Goal: Information Seeking & Learning: Learn about a topic

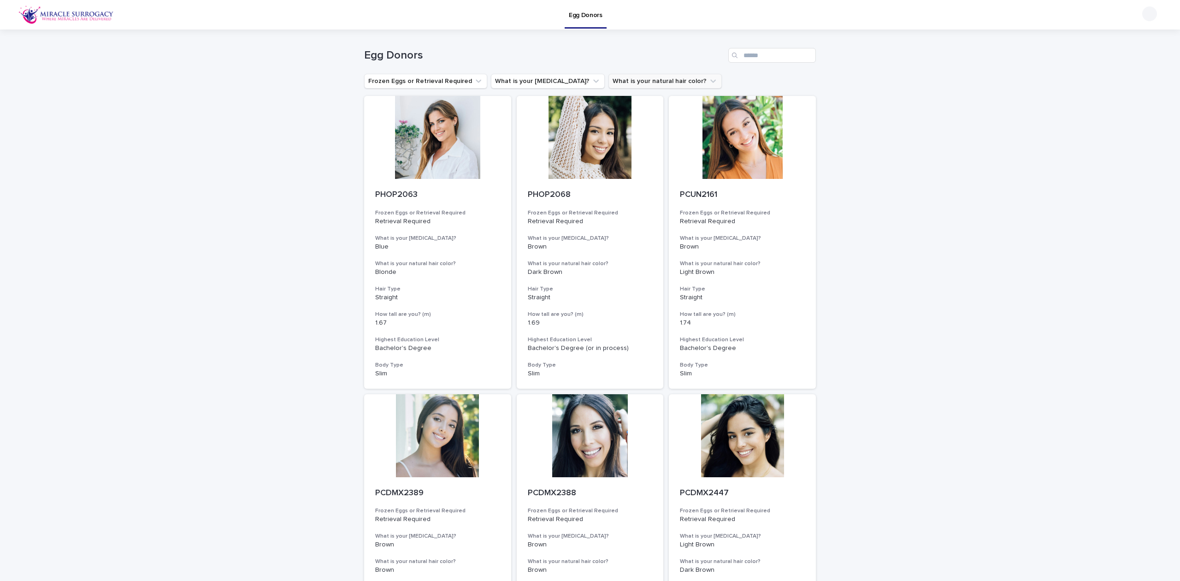
click at [622, 82] on button "What is your natural hair color?" at bounding box center [664, 81] width 113 height 15
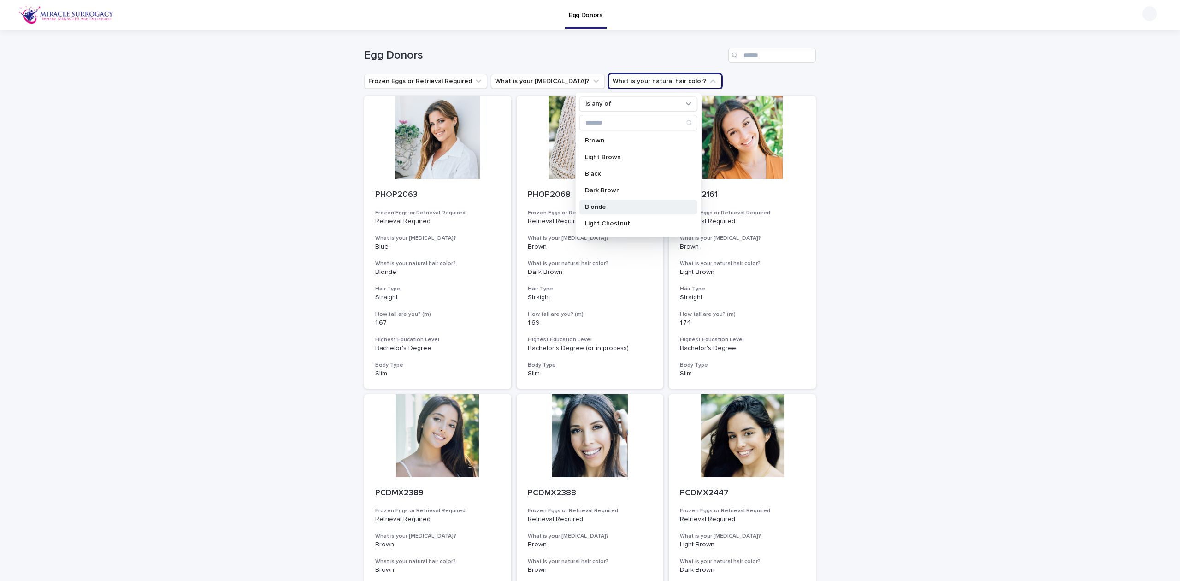
click at [617, 207] on p "Blonde" at bounding box center [634, 207] width 98 height 6
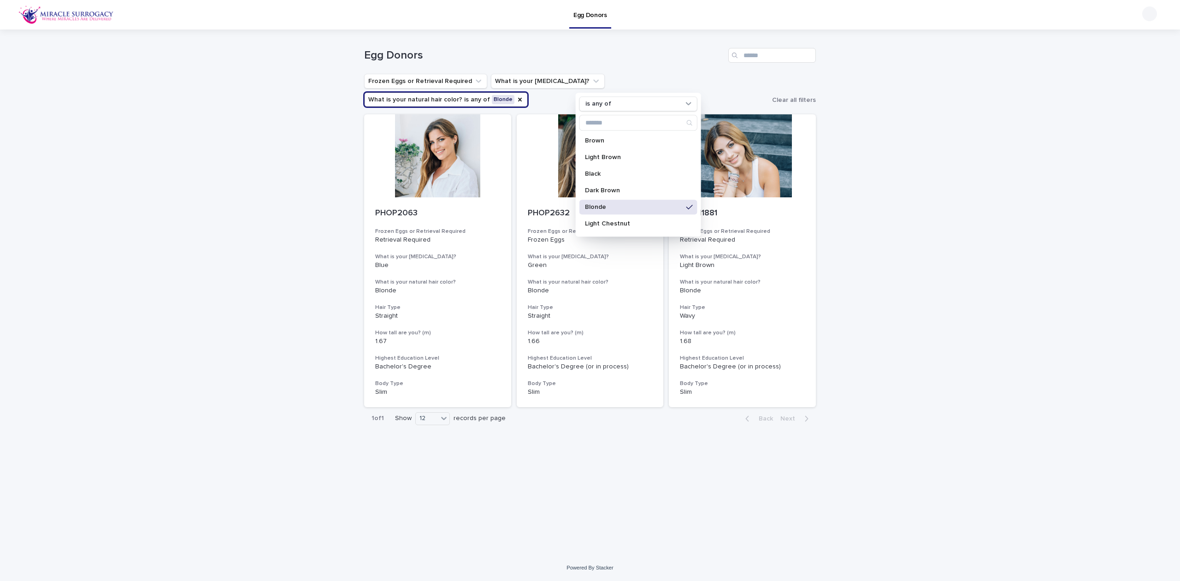
click at [1086, 205] on div "Loading... Saving… Loading... Saving… Egg Donors Frozen Eggs or Retrieval Requi…" at bounding box center [590, 291] width 1180 height 525
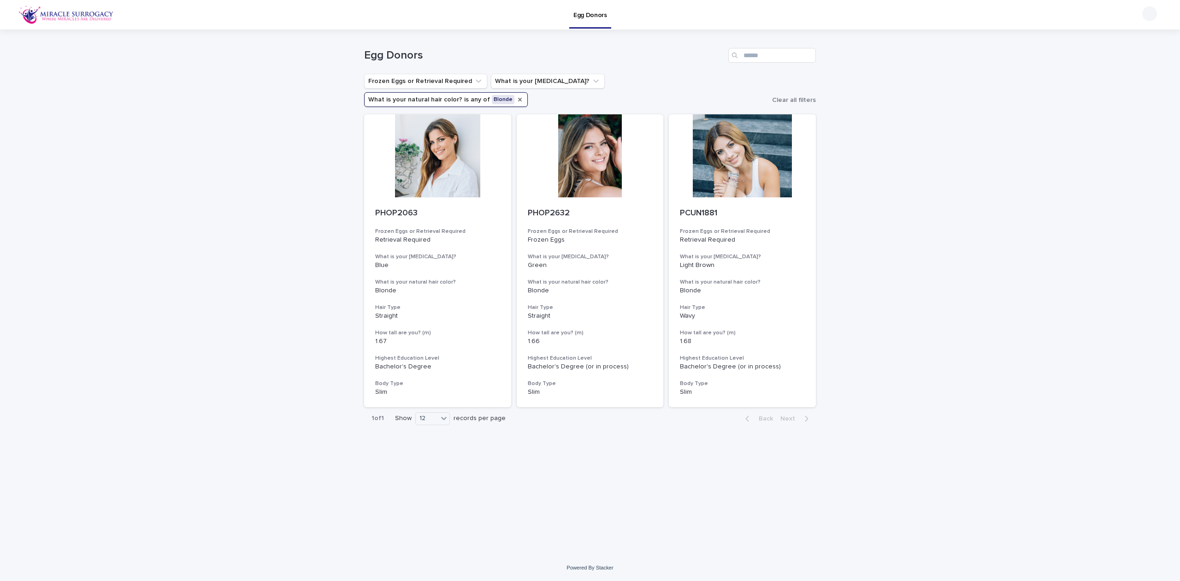
click at [522, 98] on icon "What is your natural hair color?" at bounding box center [520, 100] width 4 height 4
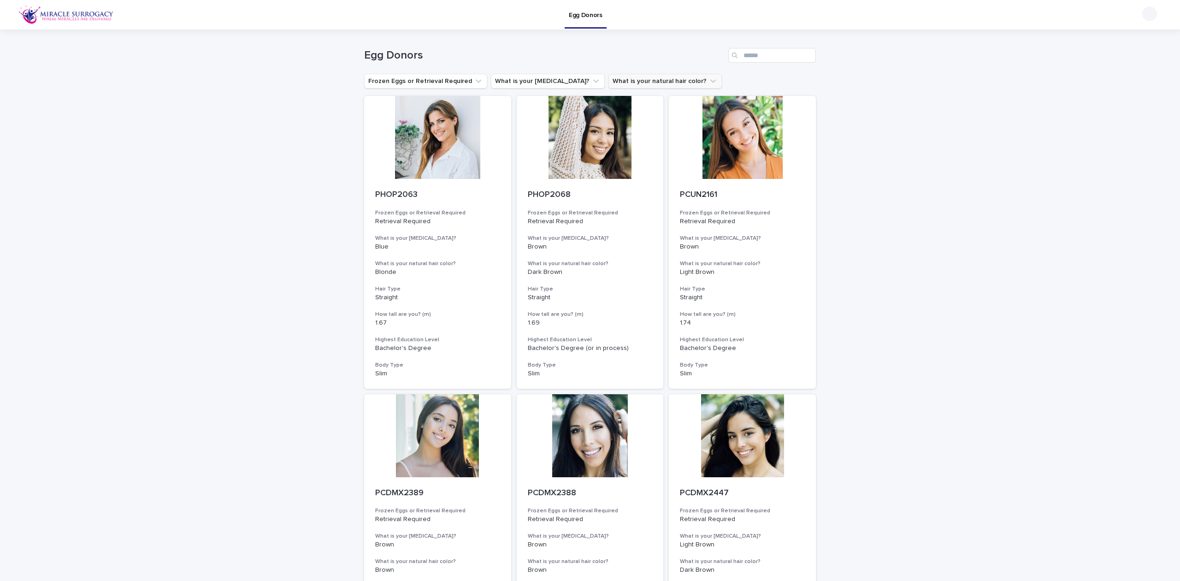
click at [708, 79] on icon "What is your natural hair color?" at bounding box center [712, 80] width 9 height 9
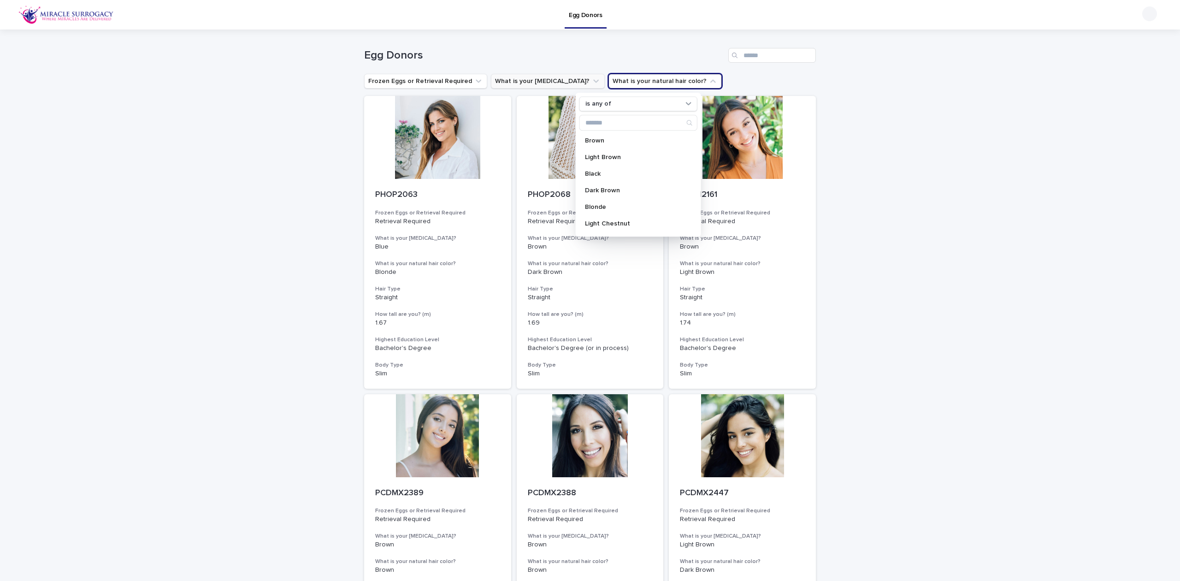
click at [545, 74] on button "What is your [MEDICAL_DATA]?" at bounding box center [548, 81] width 114 height 15
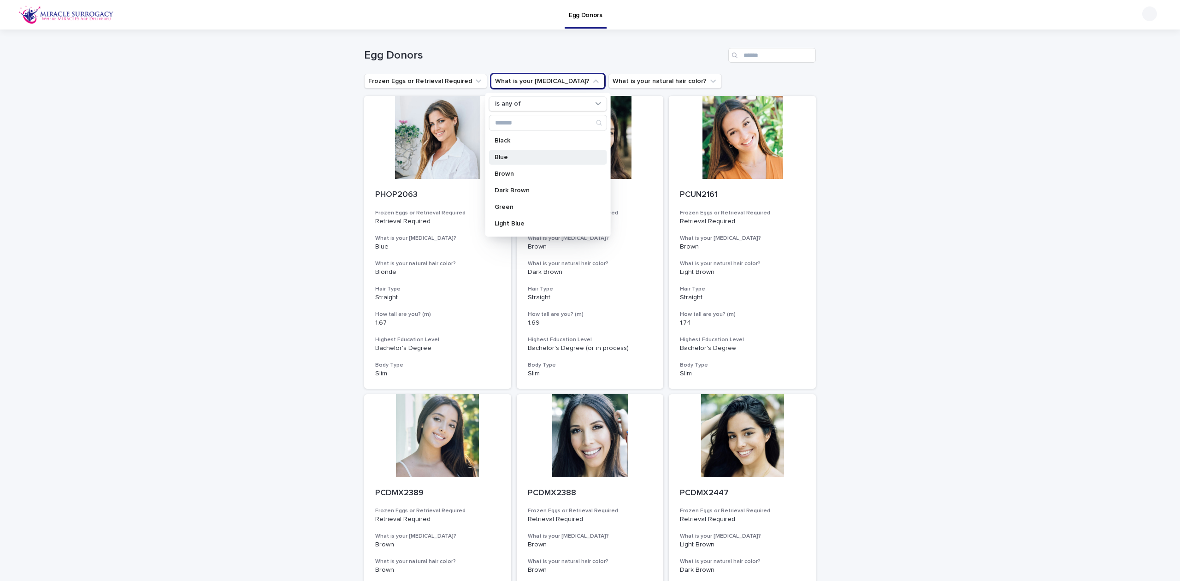
click at [540, 156] on p "Blue" at bounding box center [543, 157] width 98 height 6
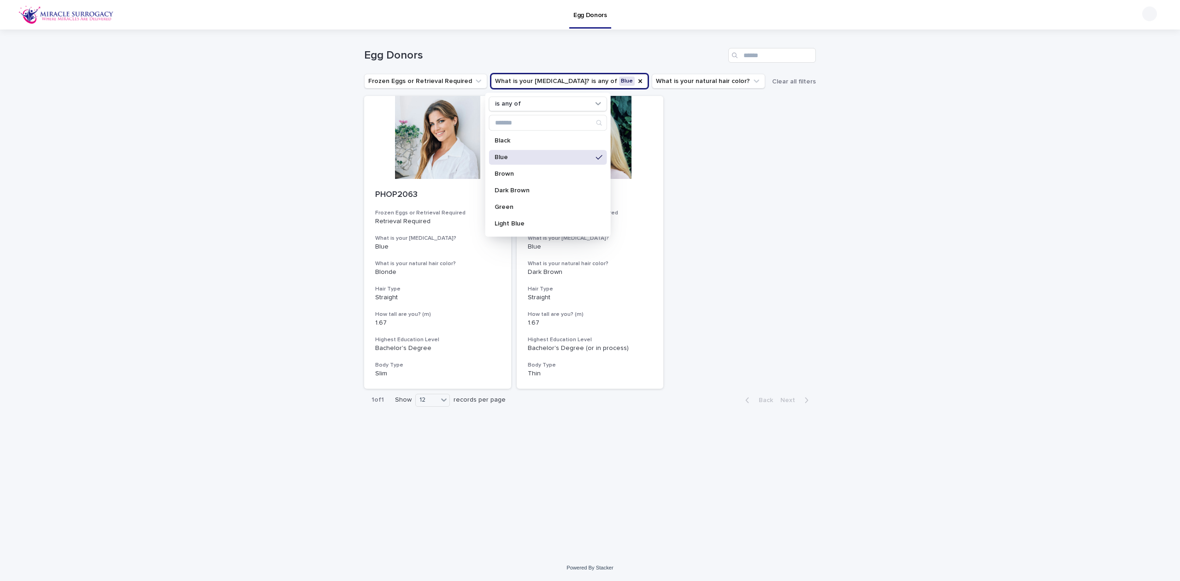
click at [918, 224] on div "Loading... Saving… Loading... Saving… Egg Donors Frozen Eggs or Retrieval Requi…" at bounding box center [590, 291] width 1180 height 525
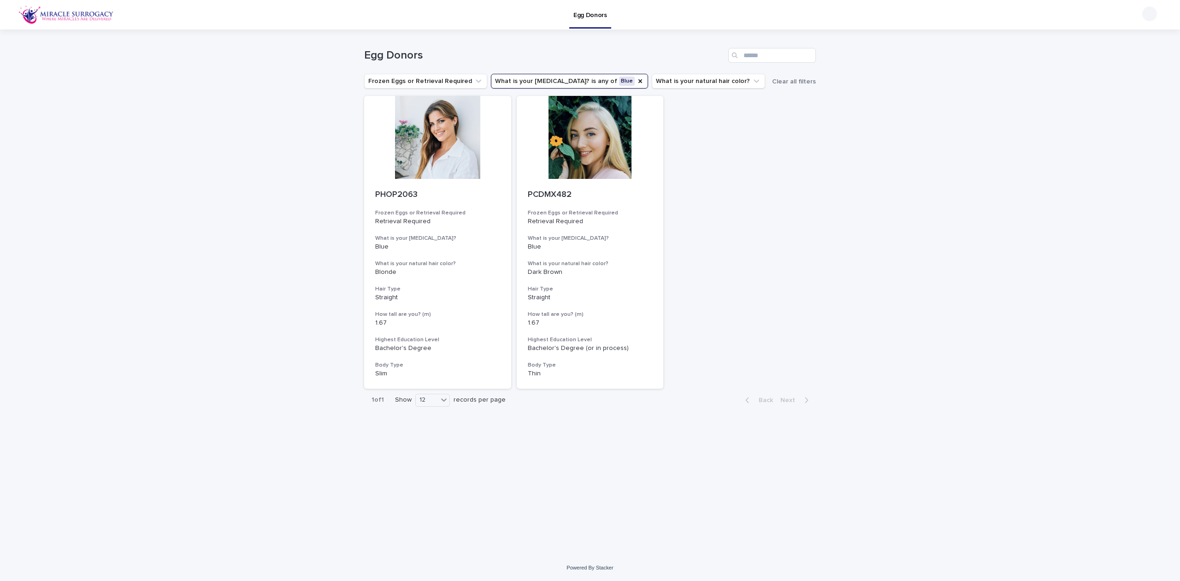
click at [925, 242] on div "Loading... Saving… Loading... Saving… Egg Donors Frozen Eggs or Retrieval Requi…" at bounding box center [590, 291] width 1180 height 525
click at [638, 83] on icon "What is your eye color?" at bounding box center [640, 81] width 4 height 4
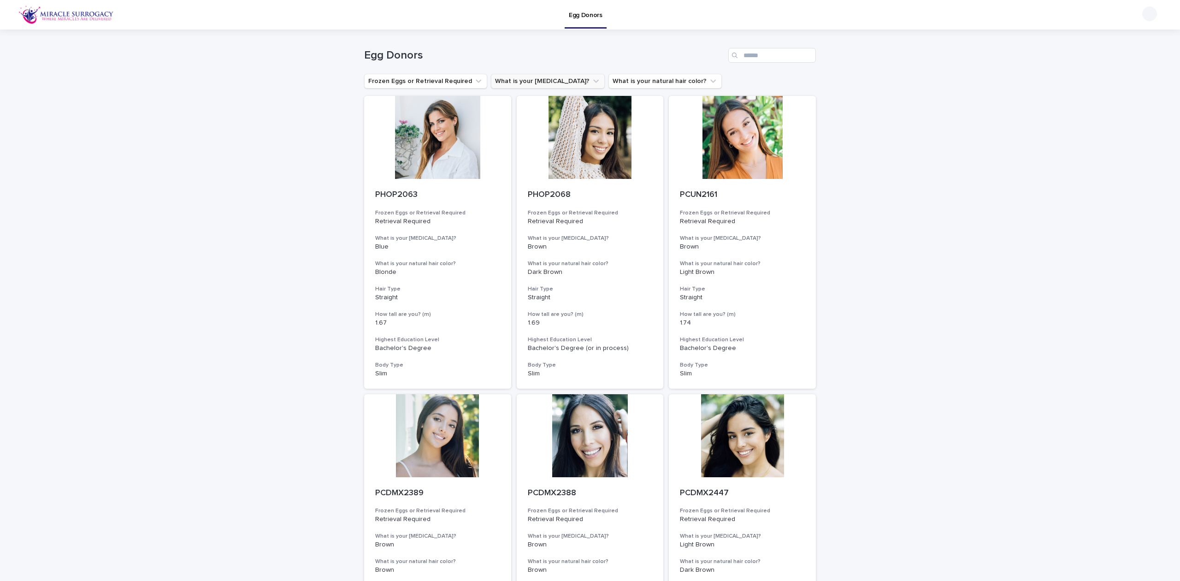
click at [515, 80] on button "What is your [MEDICAL_DATA]?" at bounding box center [548, 81] width 114 height 15
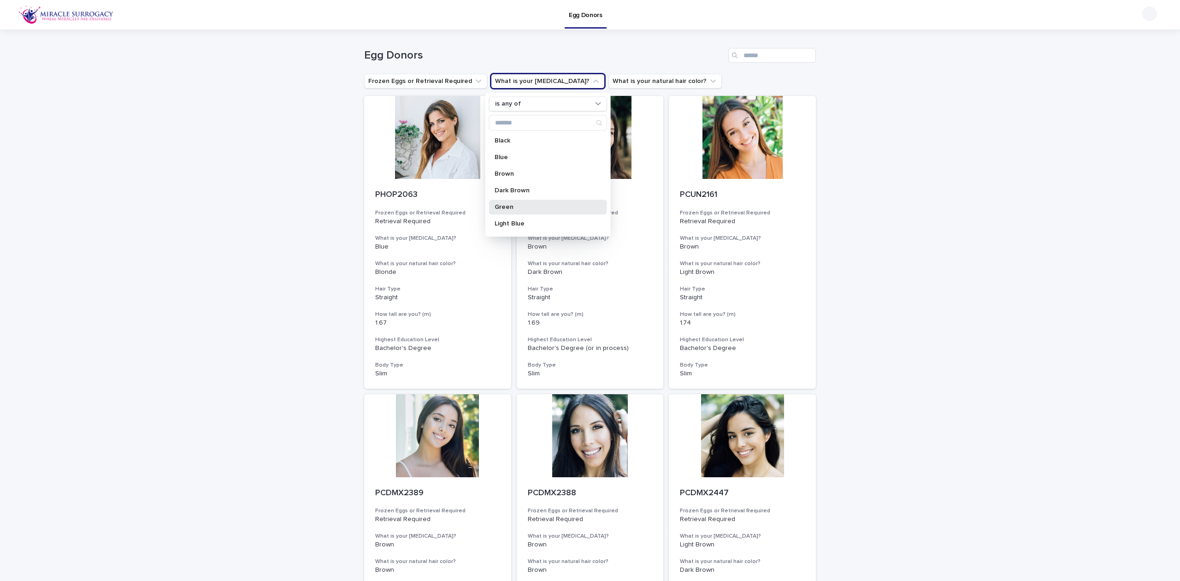
click at [532, 204] on p "Green" at bounding box center [543, 207] width 98 height 6
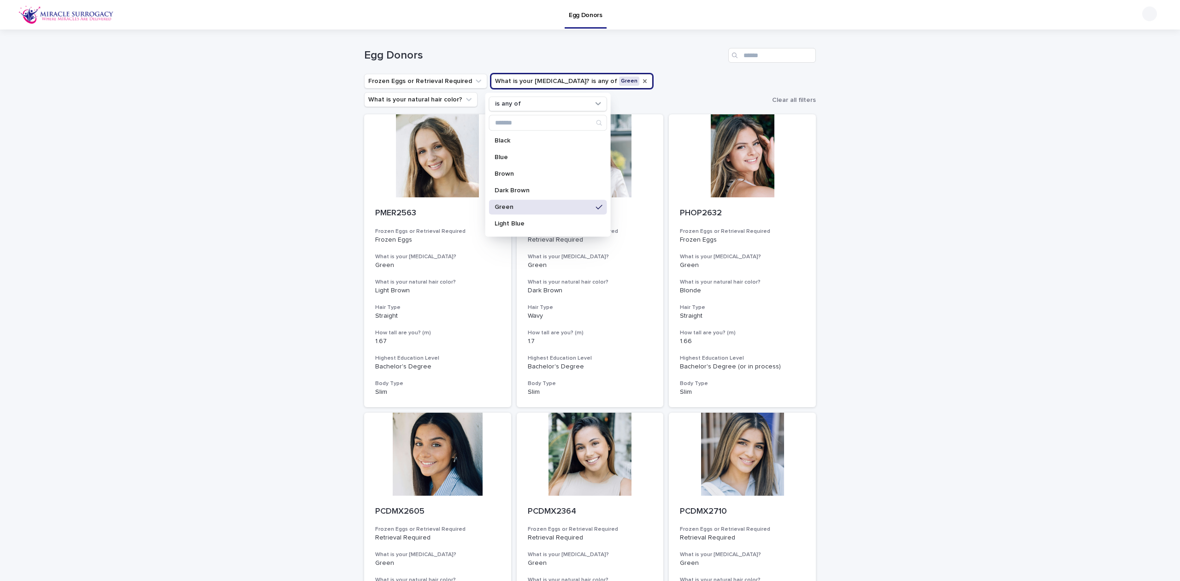
click at [559, 212] on div "Green" at bounding box center [548, 207] width 118 height 15
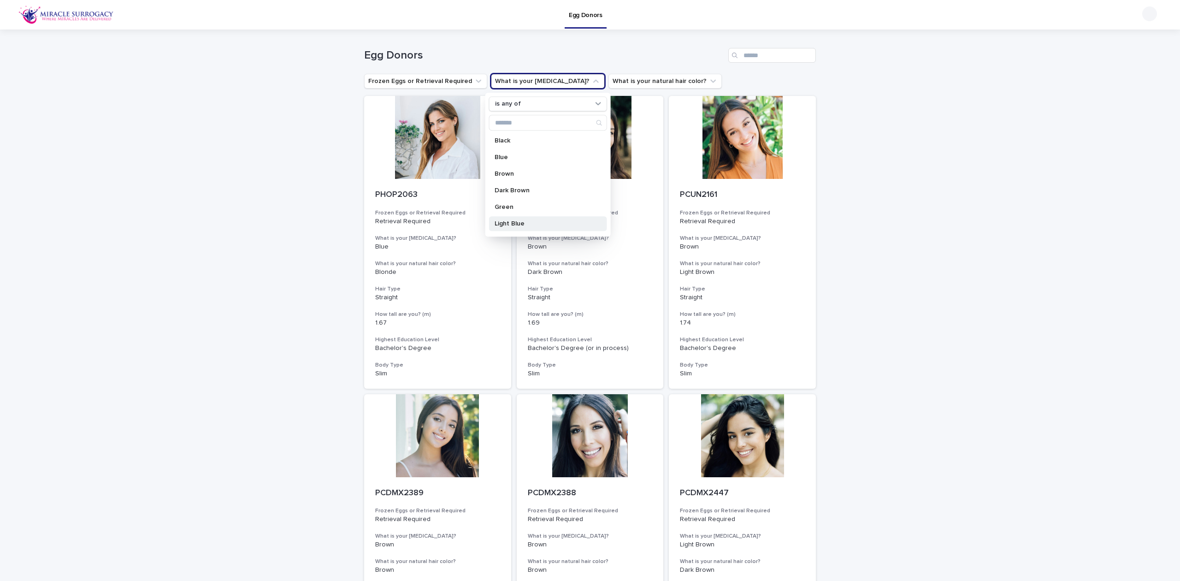
click at [555, 219] on div "Light Blue" at bounding box center [548, 223] width 118 height 15
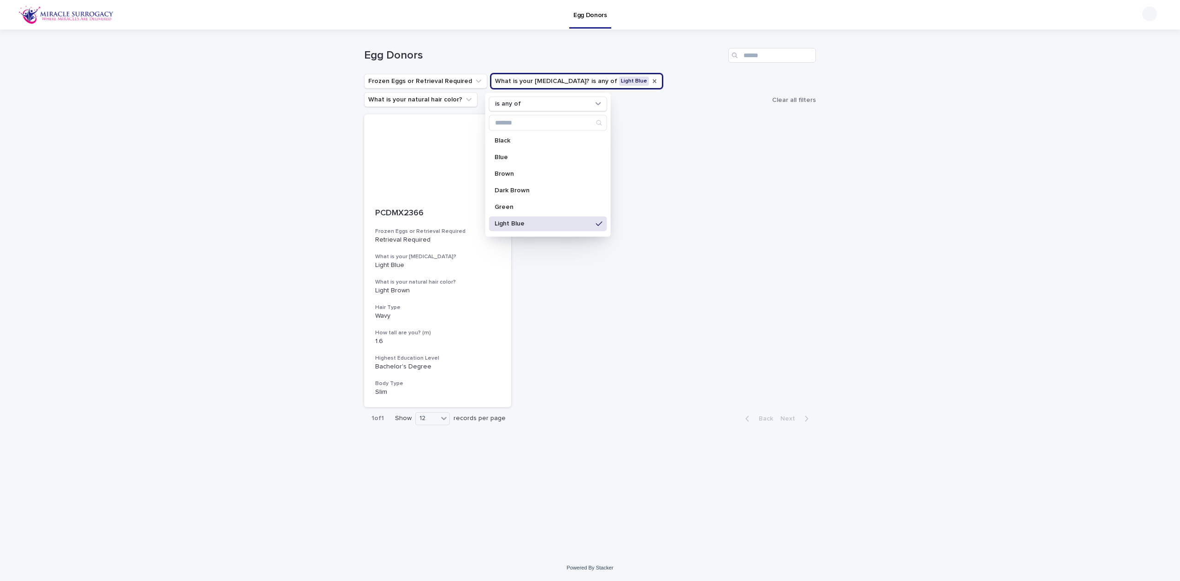
click at [822, 229] on div "Loading... Saving… Loading... Saving… Egg Donors Frozen Eggs or Retrieval Requi…" at bounding box center [590, 291] width 1180 height 525
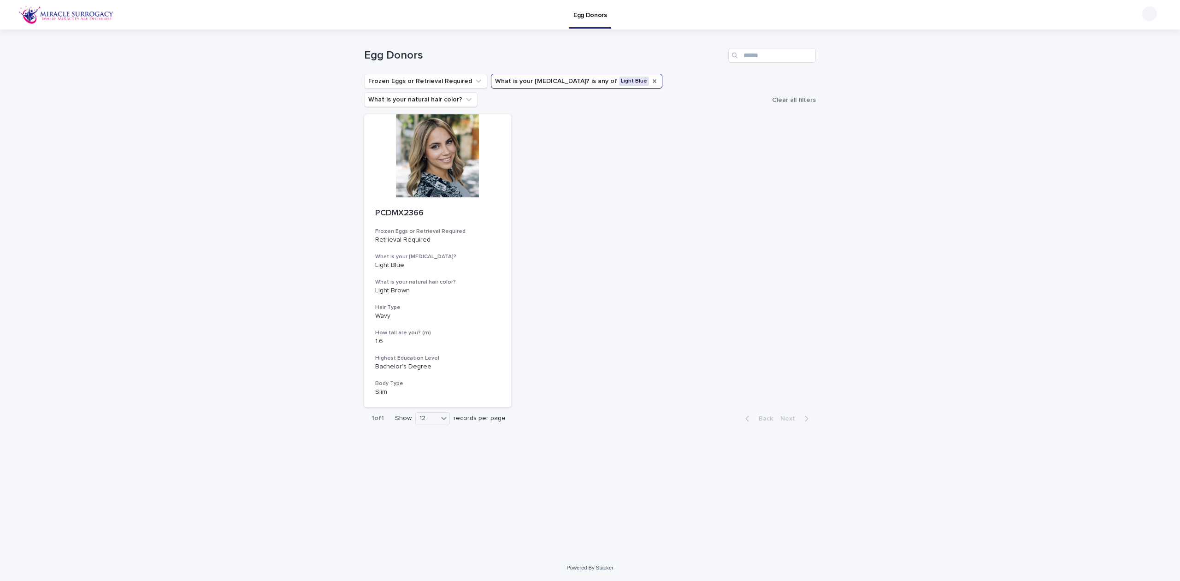
click at [679, 207] on div "PCDMX2366 Frozen Eggs or Retrieval Required Retrieval Required What is your eye…" at bounding box center [590, 260] width 452 height 293
click at [651, 82] on icon "What is your eye color?" at bounding box center [654, 80] width 7 height 7
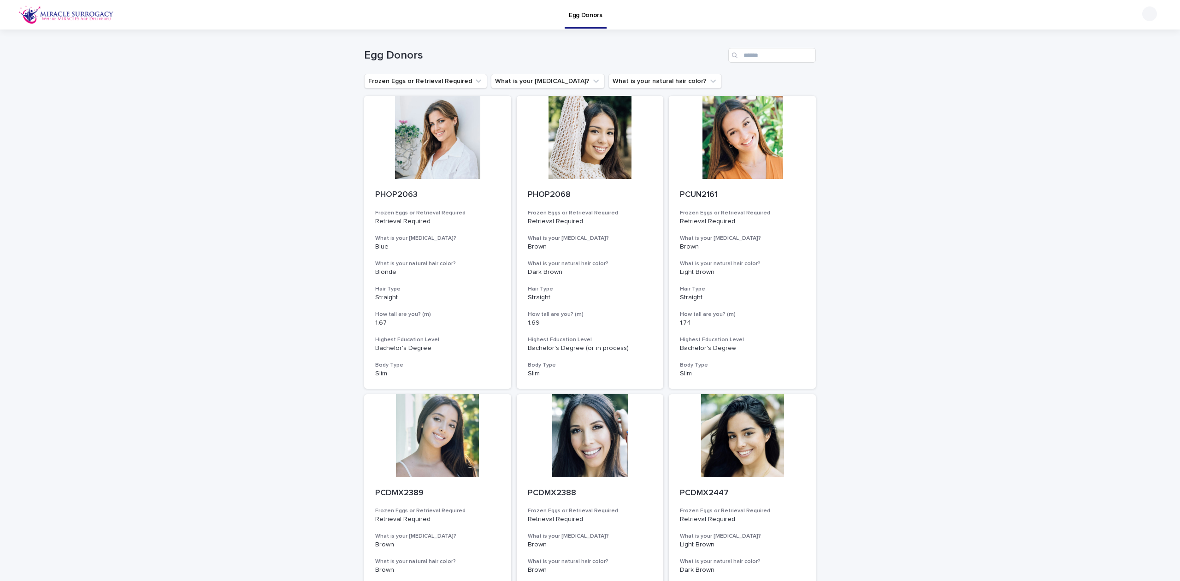
click at [591, 84] on icon "What is your eye color?" at bounding box center [595, 80] width 9 height 9
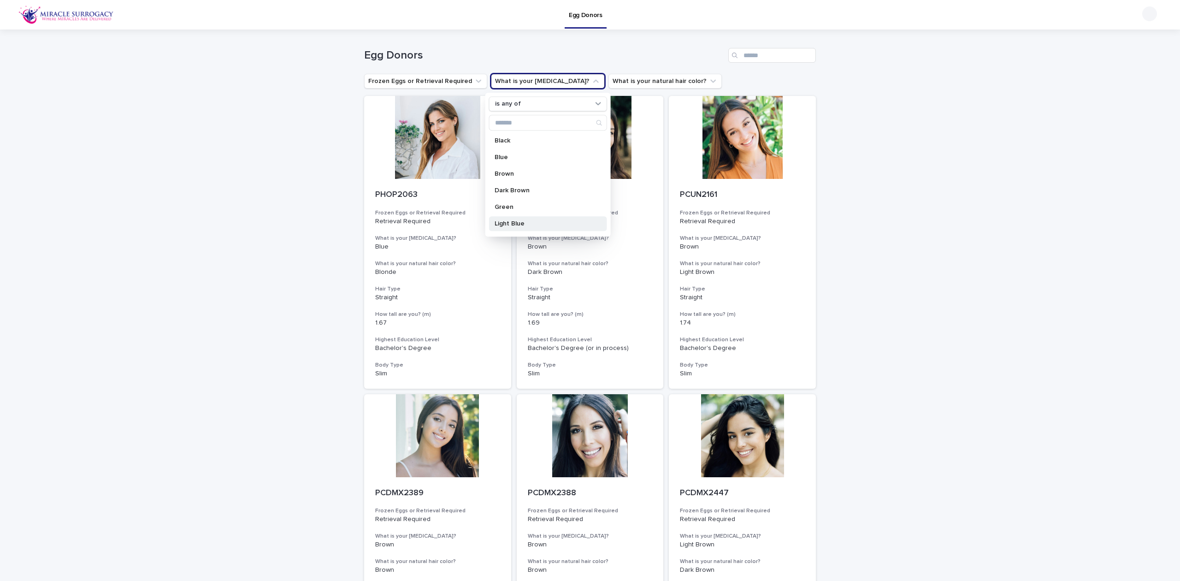
click at [538, 222] on p "Light Blue" at bounding box center [543, 223] width 98 height 6
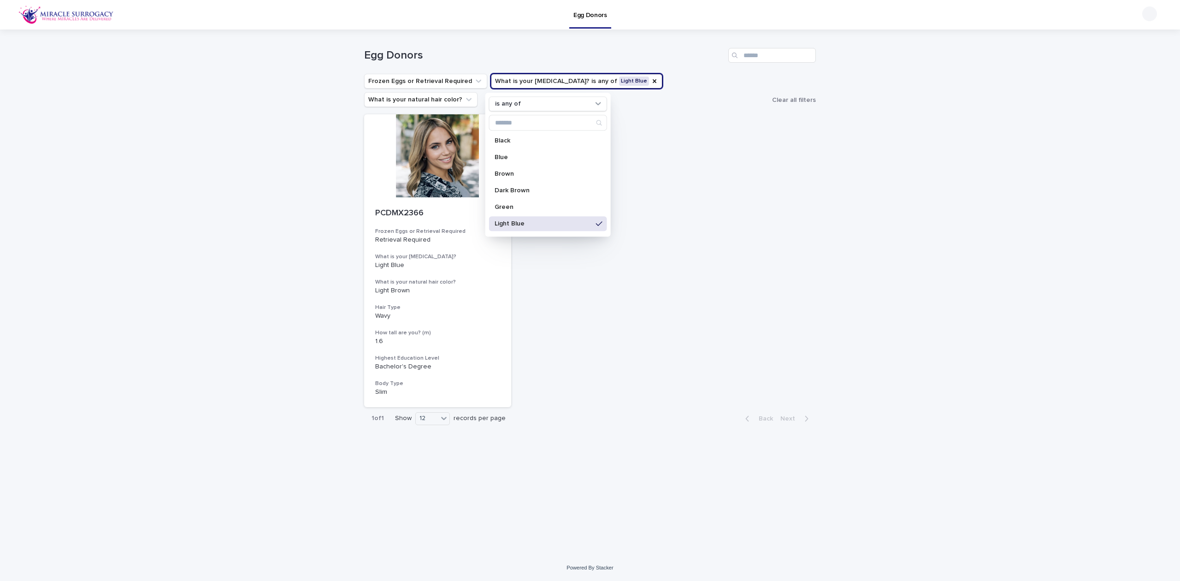
click at [549, 223] on p "Light Blue" at bounding box center [543, 223] width 98 height 6
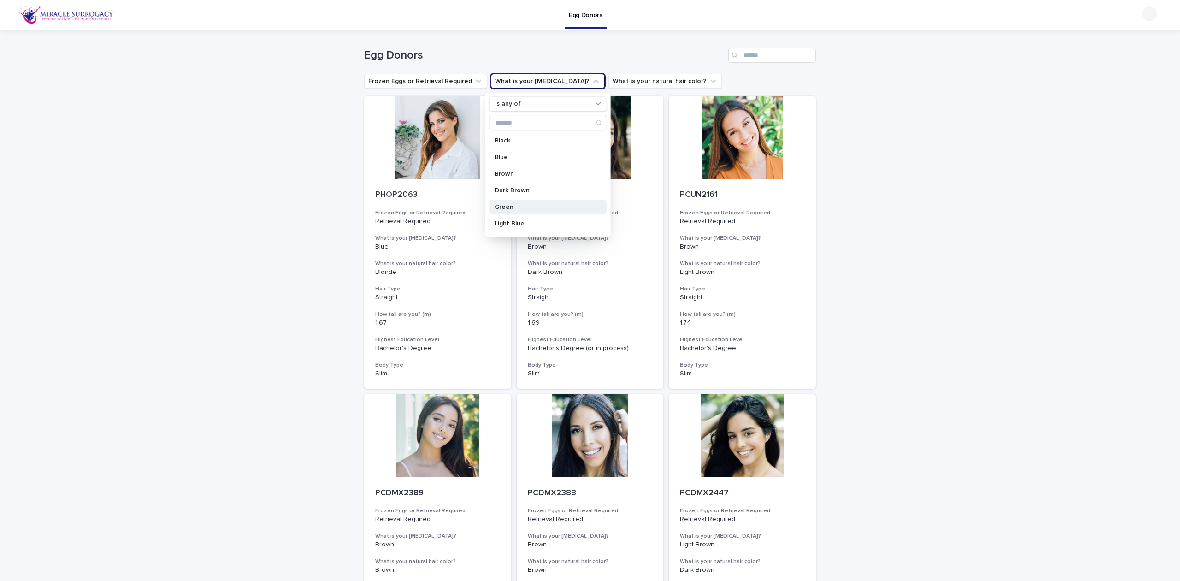
scroll to position [61, 0]
click at [545, 191] on div "Light Green" at bounding box center [548, 195] width 118 height 15
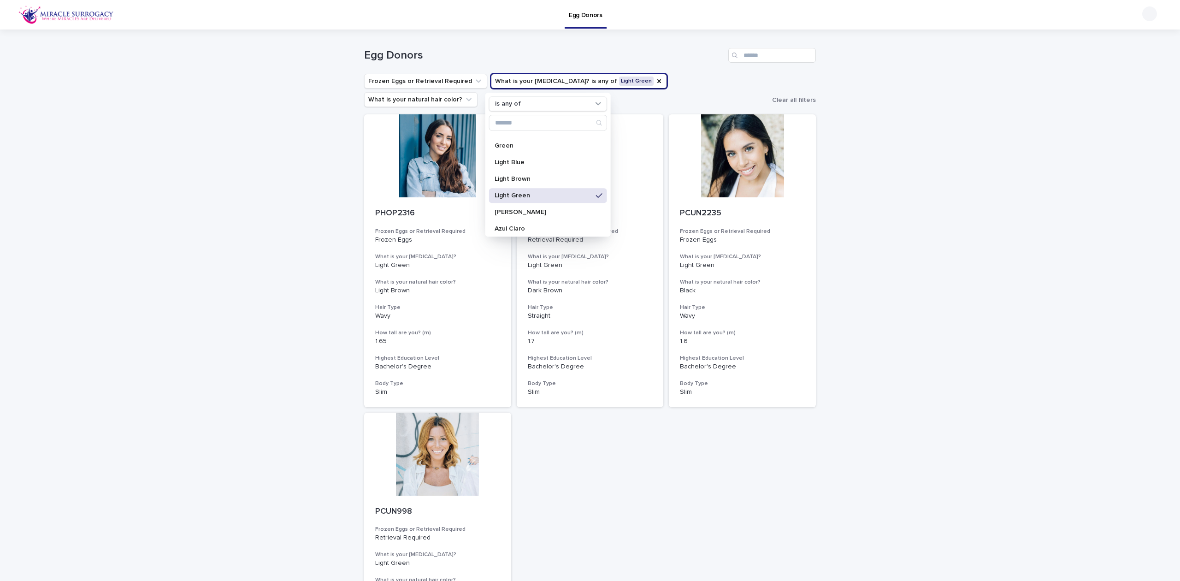
click at [589, 472] on div "PHOP2316 Frozen Eggs or Retrieval Required Frozen Eggs What is your eye color? …" at bounding box center [590, 409] width 452 height 590
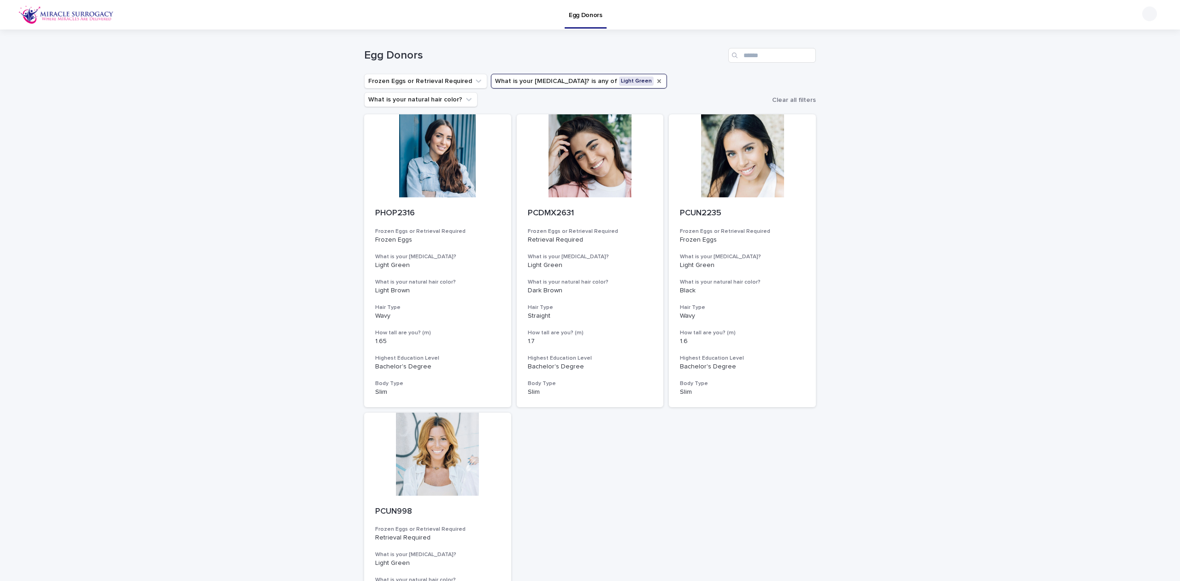
click at [655, 77] on icon "What is your eye color?" at bounding box center [658, 80] width 7 height 7
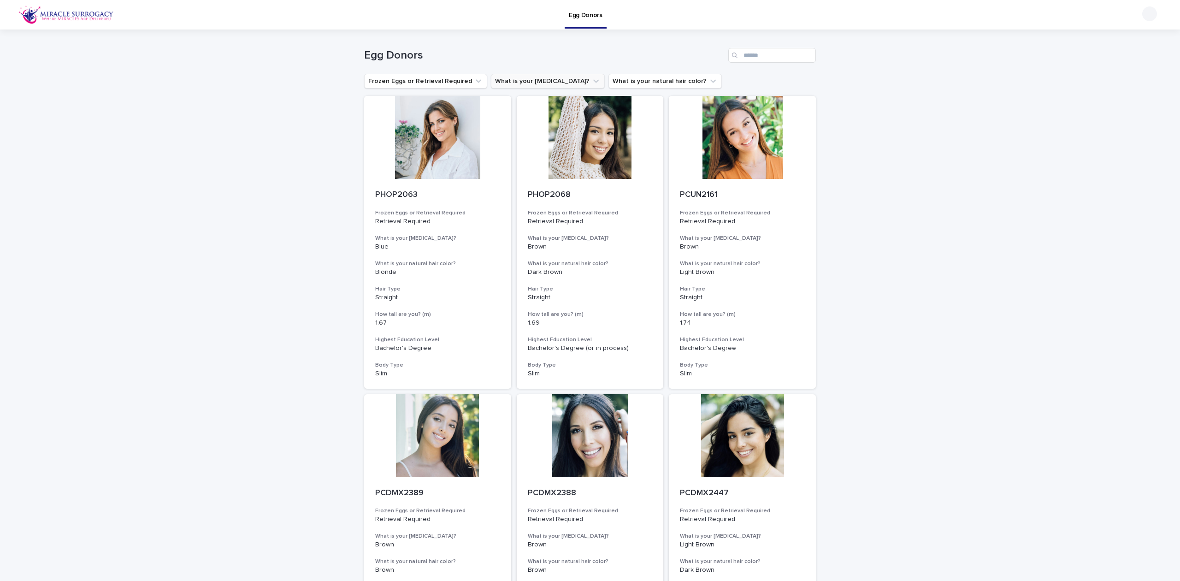
click at [568, 80] on ul "Frozen Eggs or Retrieval Required What is your eye color? What is your natural …" at bounding box center [542, 81] width 361 height 18
click at [567, 79] on button "What is your [MEDICAL_DATA]?" at bounding box center [548, 81] width 114 height 15
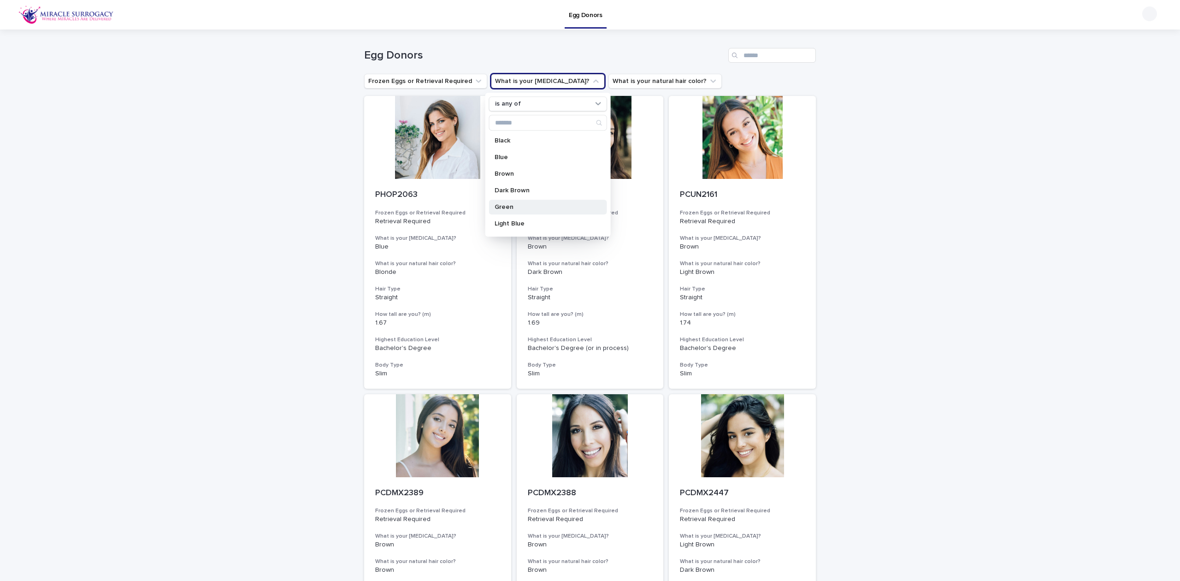
click at [552, 205] on p "Green" at bounding box center [543, 207] width 98 height 6
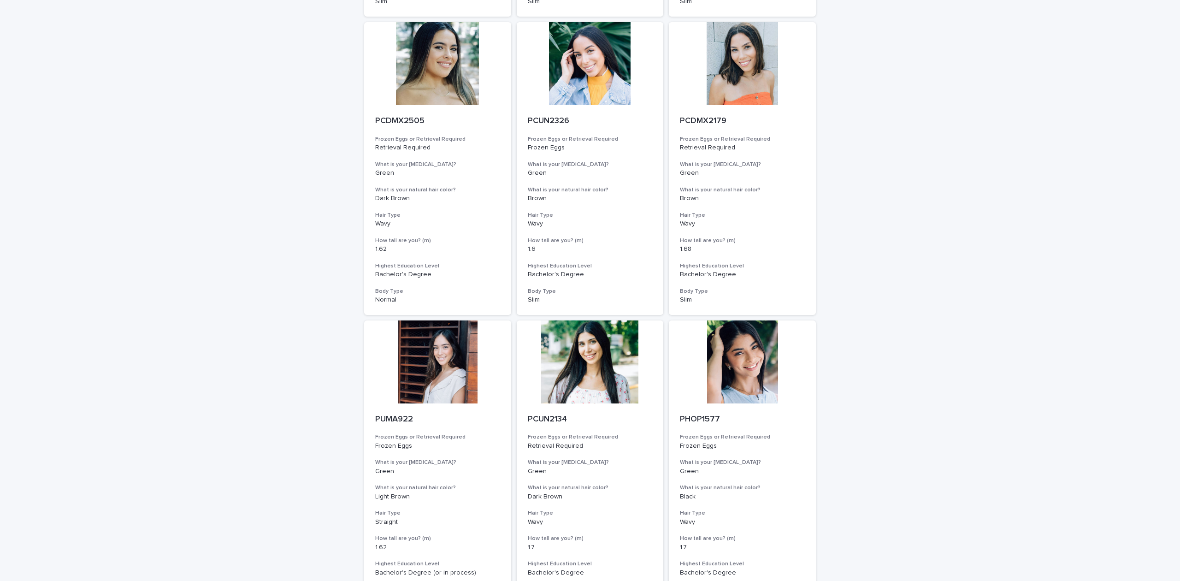
scroll to position [797, 0]
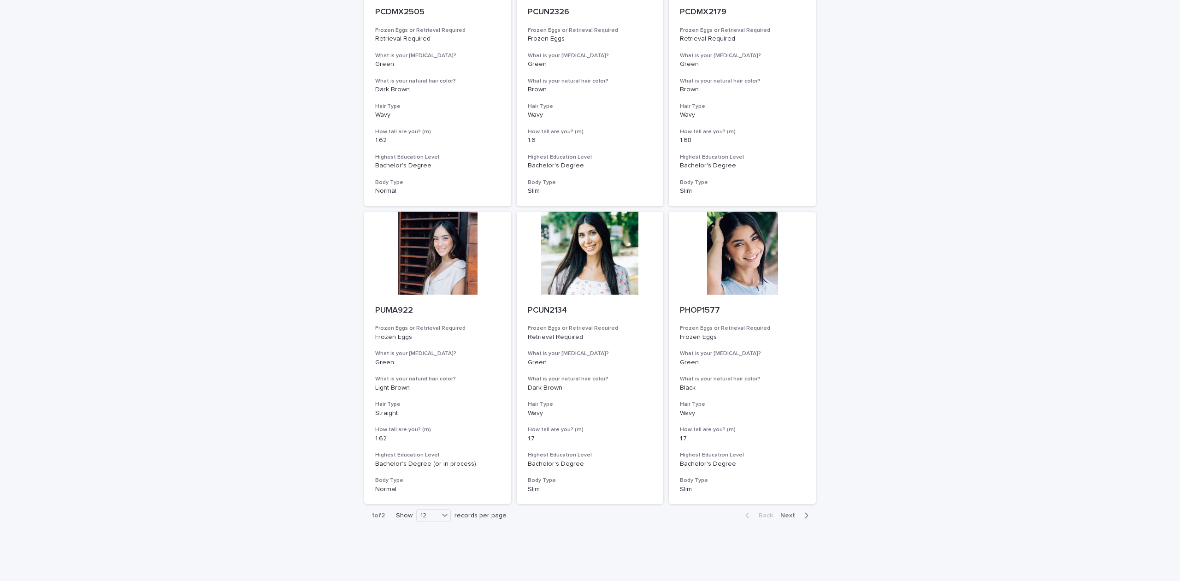
click at [784, 504] on div "Back Next" at bounding box center [777, 515] width 78 height 23
click at [784, 512] on span "Next" at bounding box center [790, 515] width 20 height 6
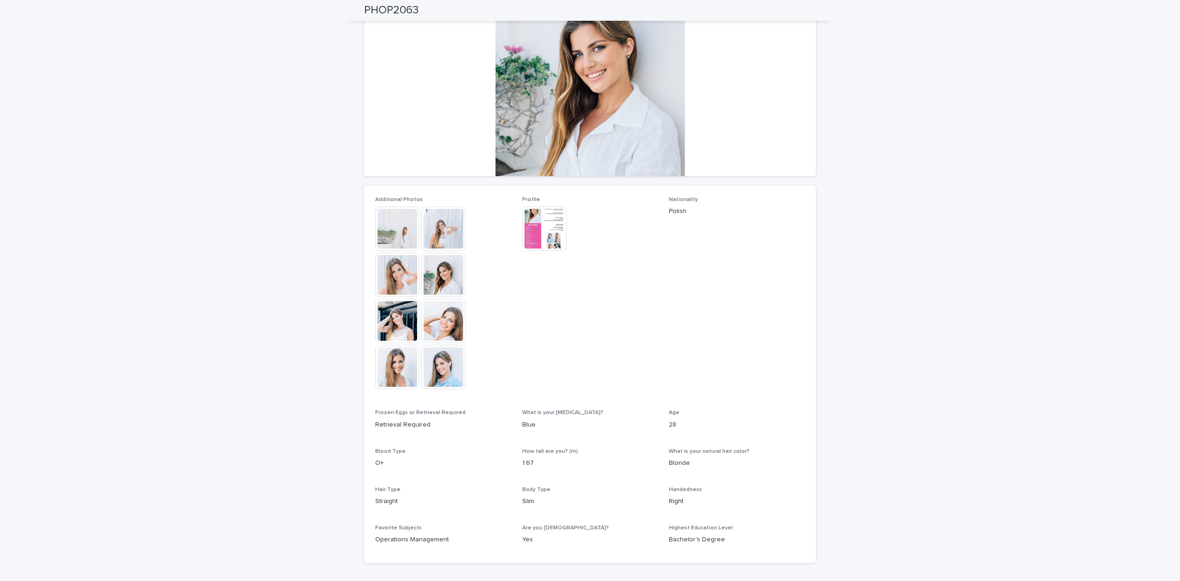
scroll to position [34, 0]
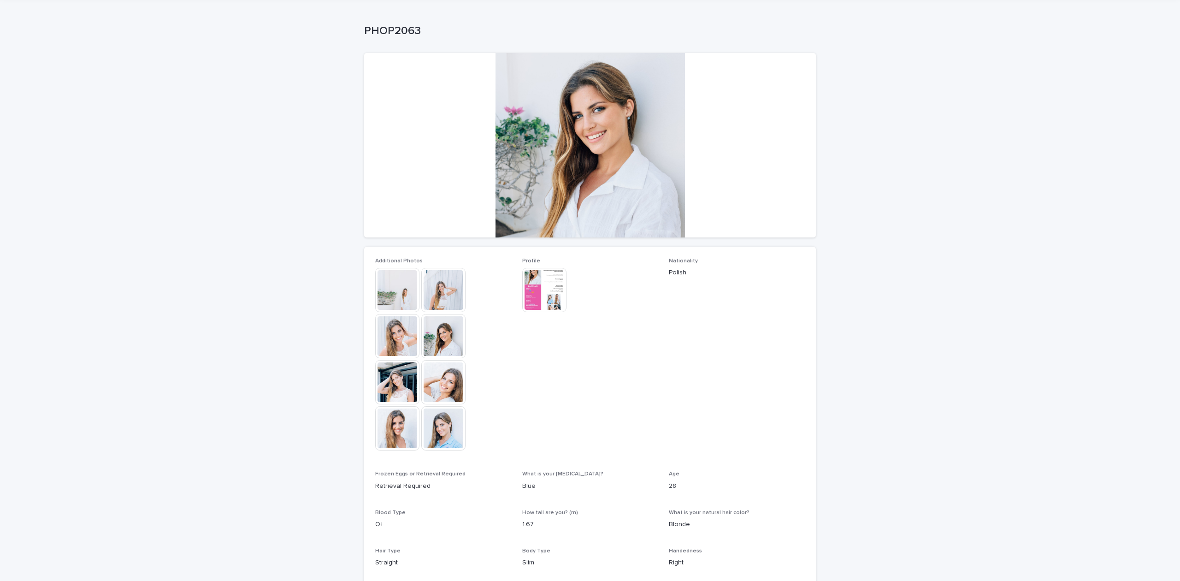
click at [553, 158] on div at bounding box center [590, 145] width 452 height 184
click at [393, 290] on img at bounding box center [397, 290] width 44 height 44
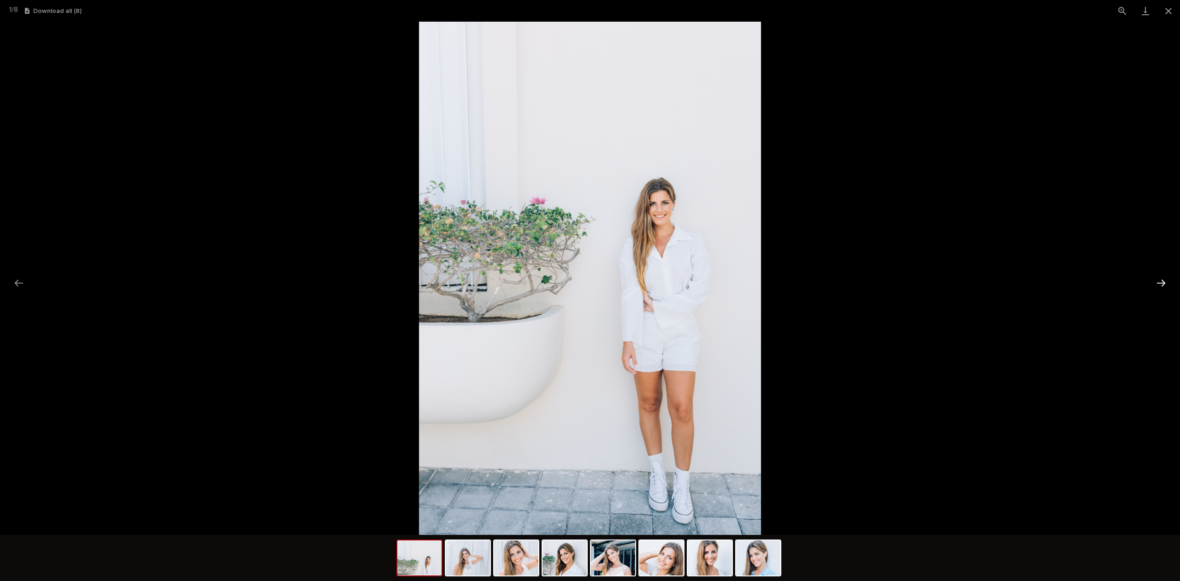
click at [1160, 275] on button "Next slide" at bounding box center [1160, 283] width 19 height 18
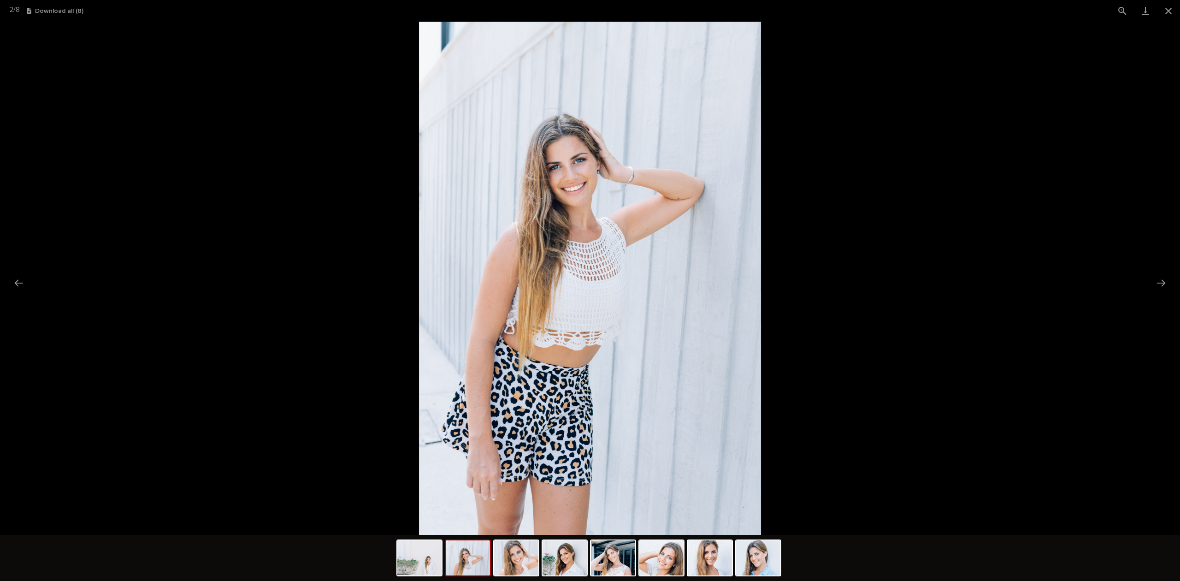
click at [478, 555] on img at bounding box center [468, 557] width 44 height 35
click at [528, 557] on img at bounding box center [516, 557] width 44 height 35
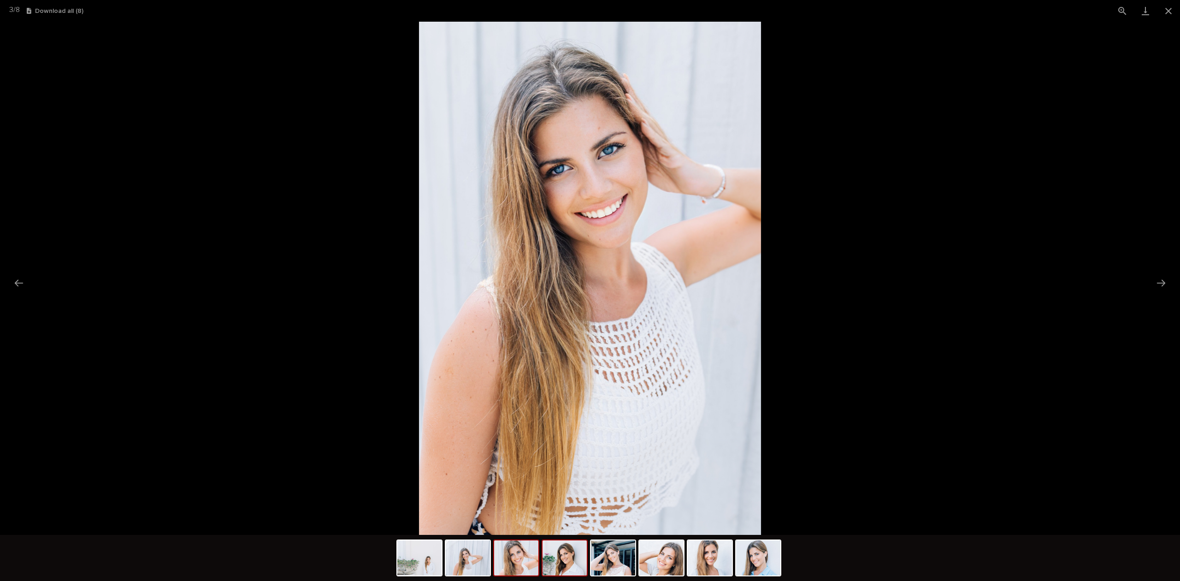
click at [577, 559] on img at bounding box center [564, 557] width 44 height 35
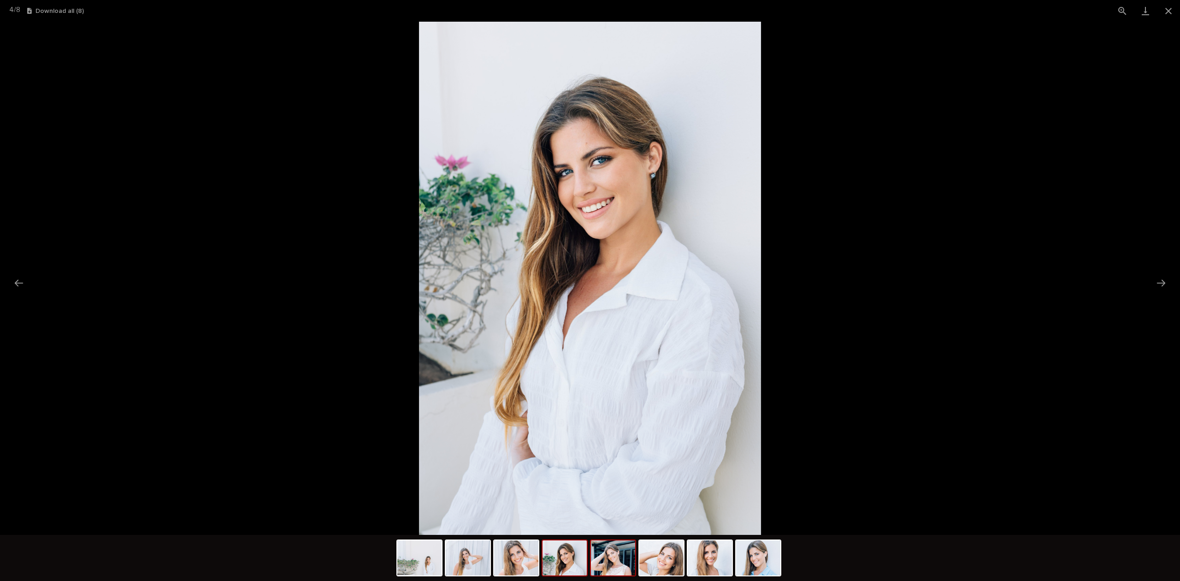
click at [618, 559] on img at bounding box center [613, 557] width 44 height 35
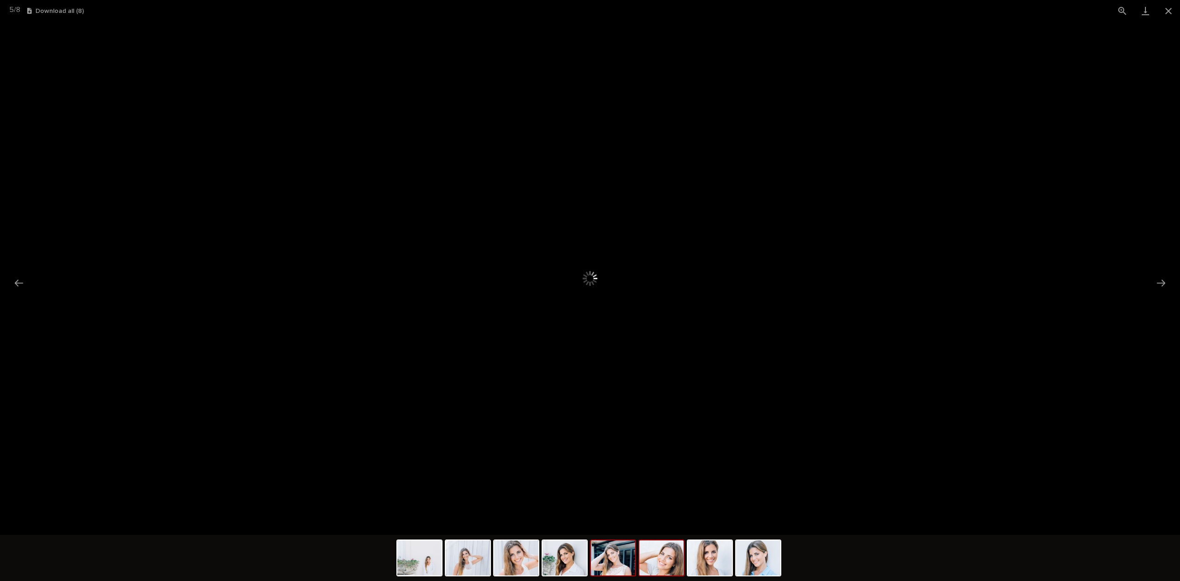
click at [682, 567] on img at bounding box center [661, 557] width 44 height 35
click at [714, 568] on img at bounding box center [709, 557] width 44 height 35
click at [1165, 9] on button "Close gallery" at bounding box center [1167, 11] width 23 height 22
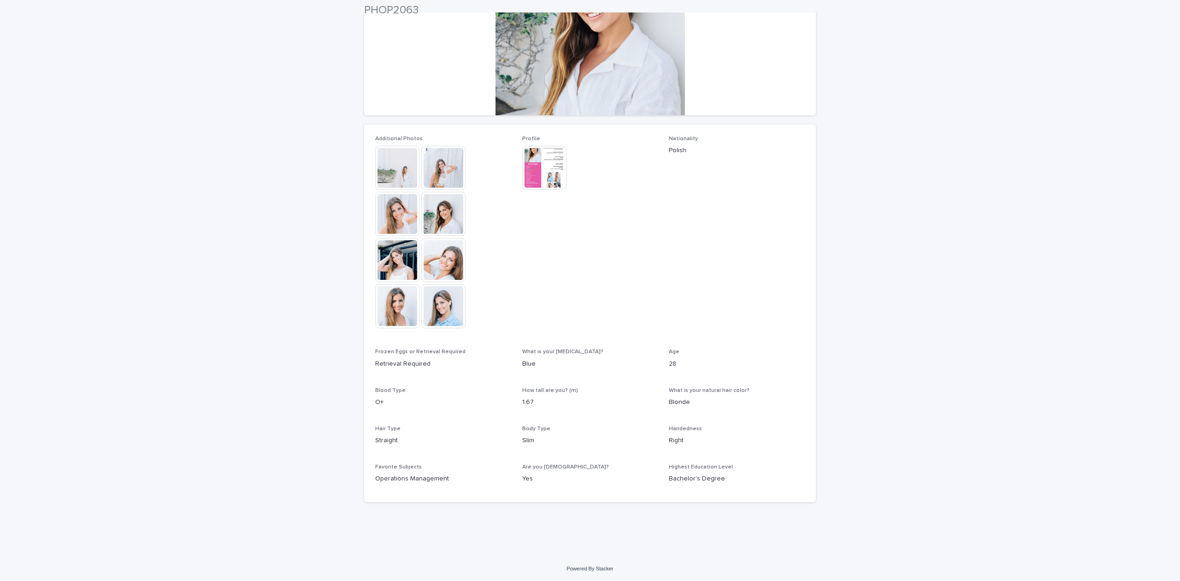
scroll to position [157, 0]
click at [545, 163] on img at bounding box center [544, 167] width 44 height 44
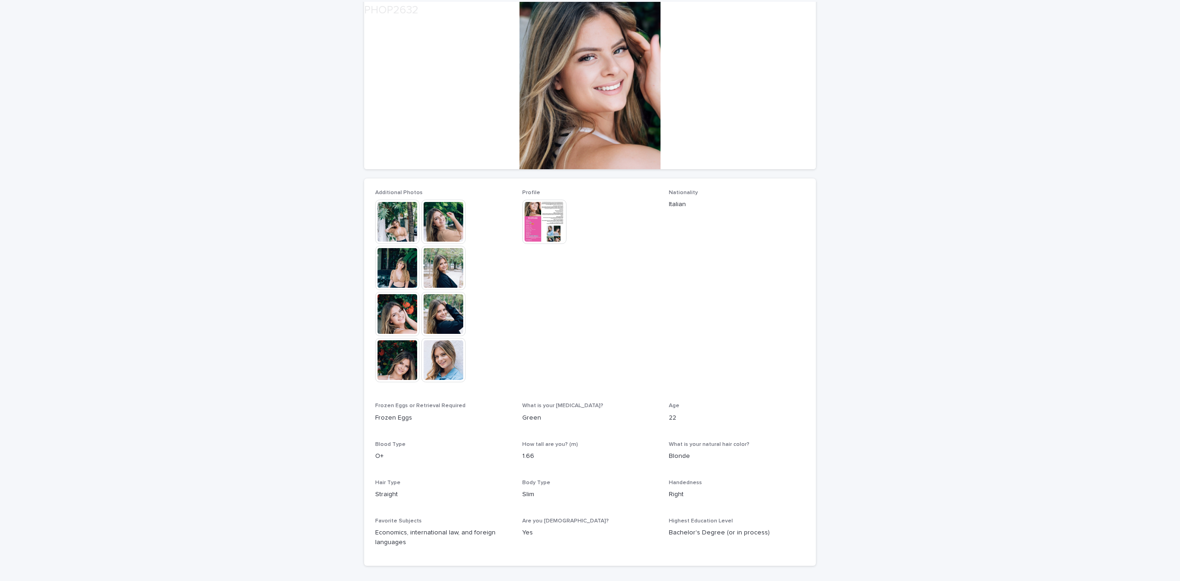
scroll to position [123, 0]
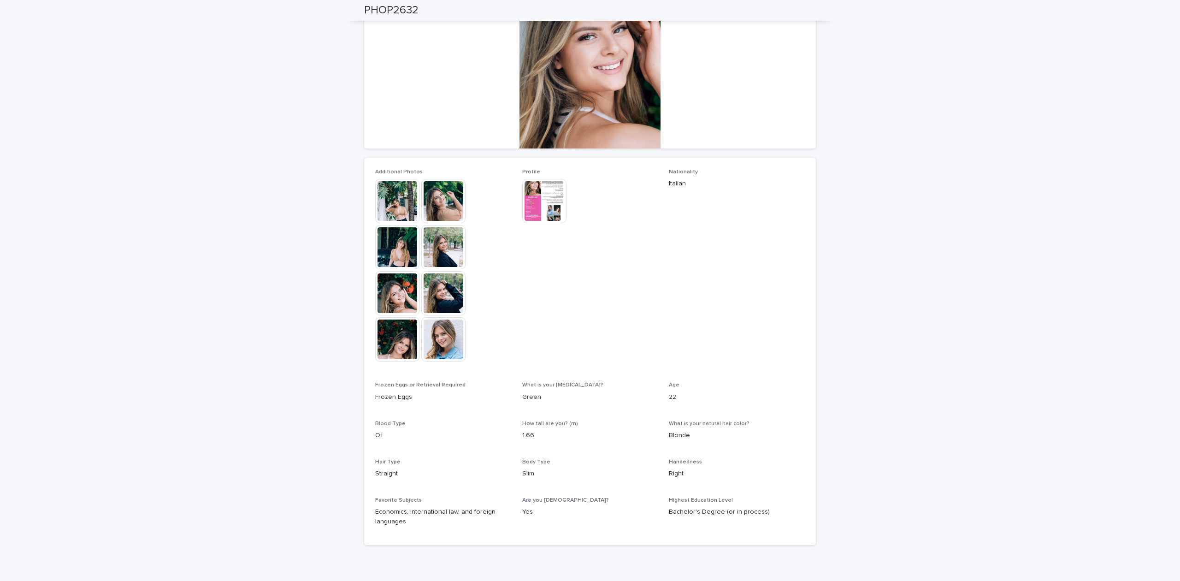
click at [552, 198] on img at bounding box center [544, 201] width 44 height 44
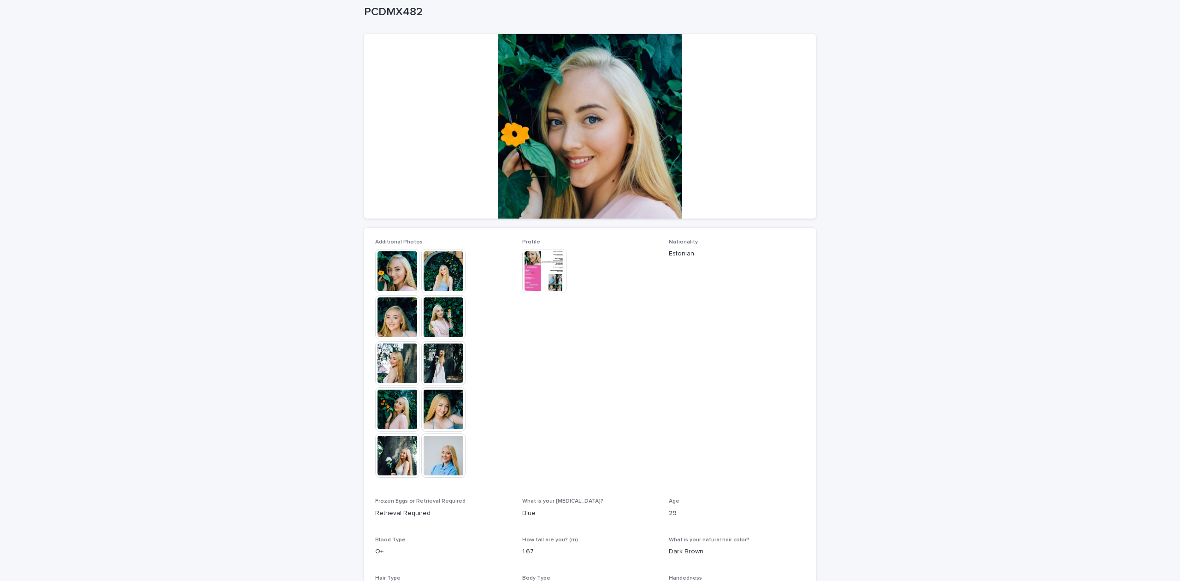
scroll to position [123, 0]
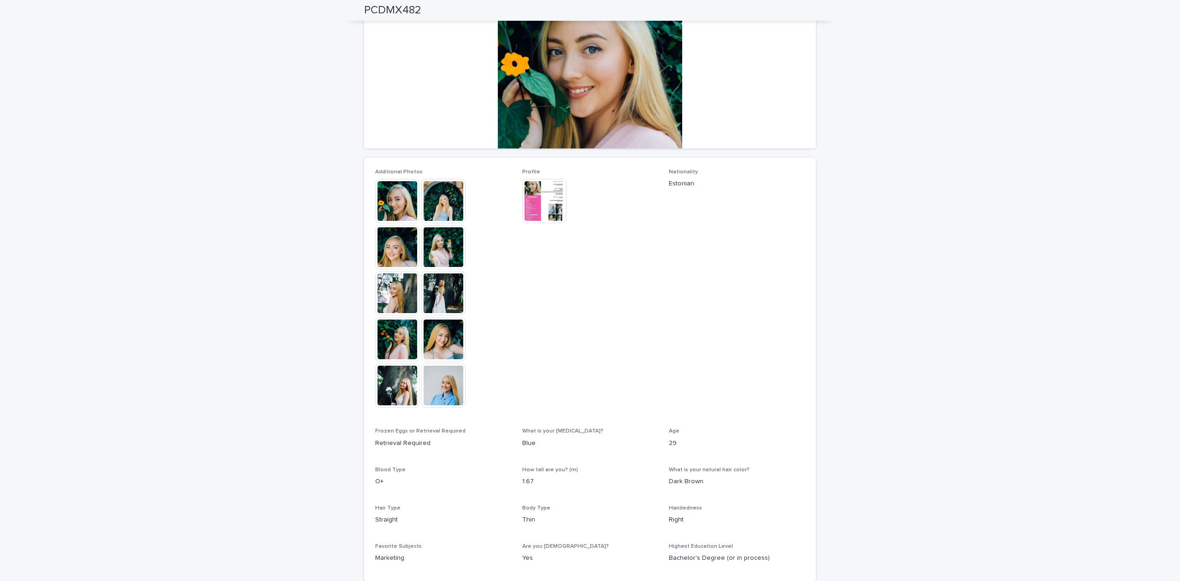
click at [526, 198] on img at bounding box center [544, 201] width 44 height 44
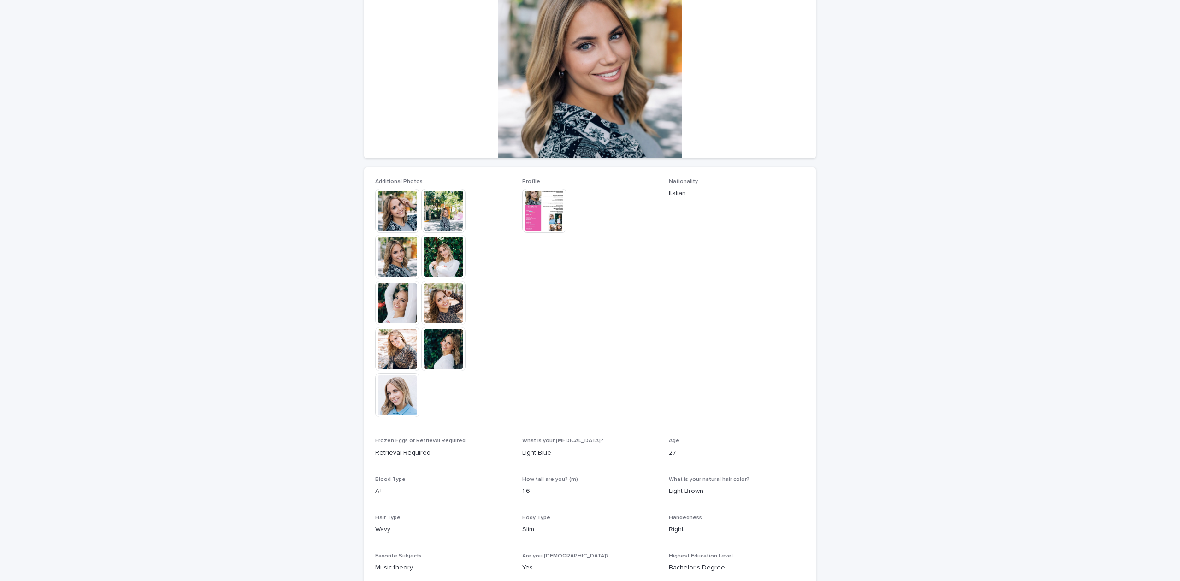
scroll to position [123, 0]
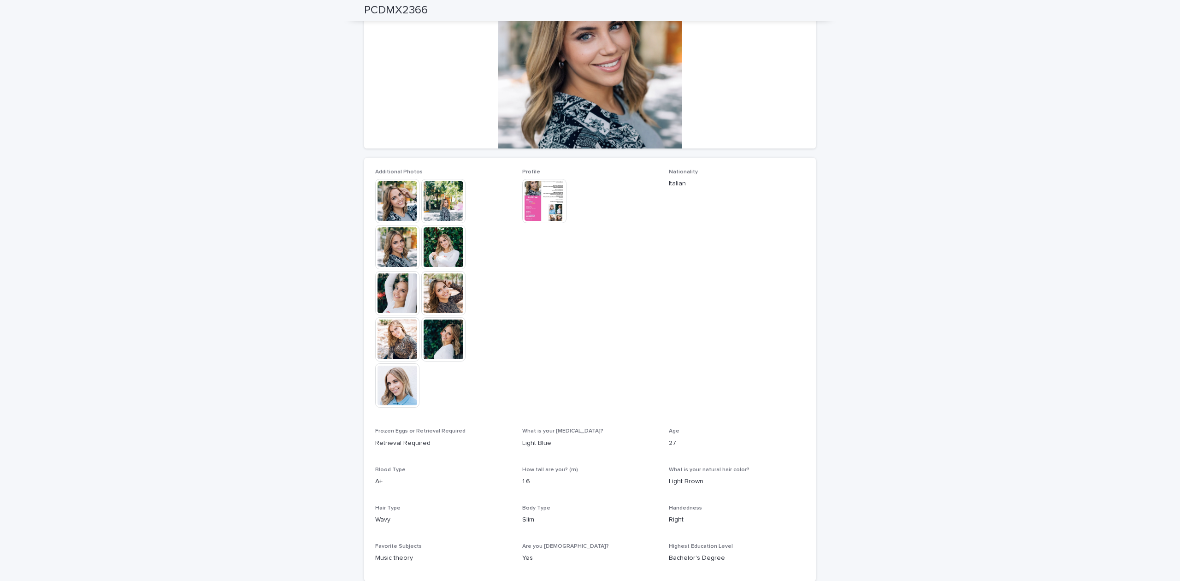
click at [531, 196] on img at bounding box center [544, 201] width 44 height 44
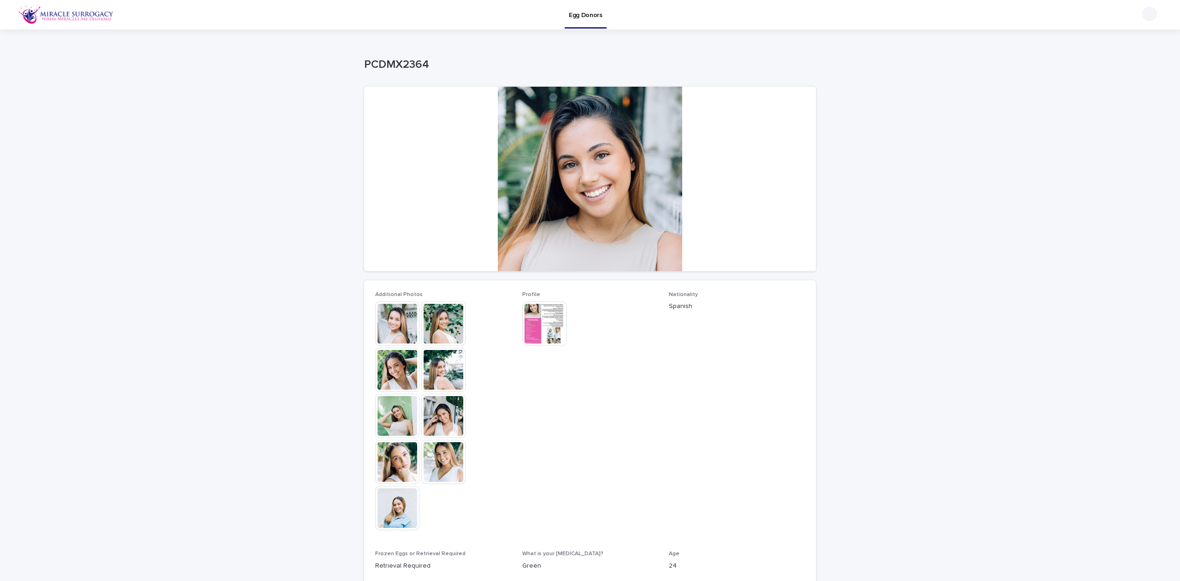
scroll to position [123, 0]
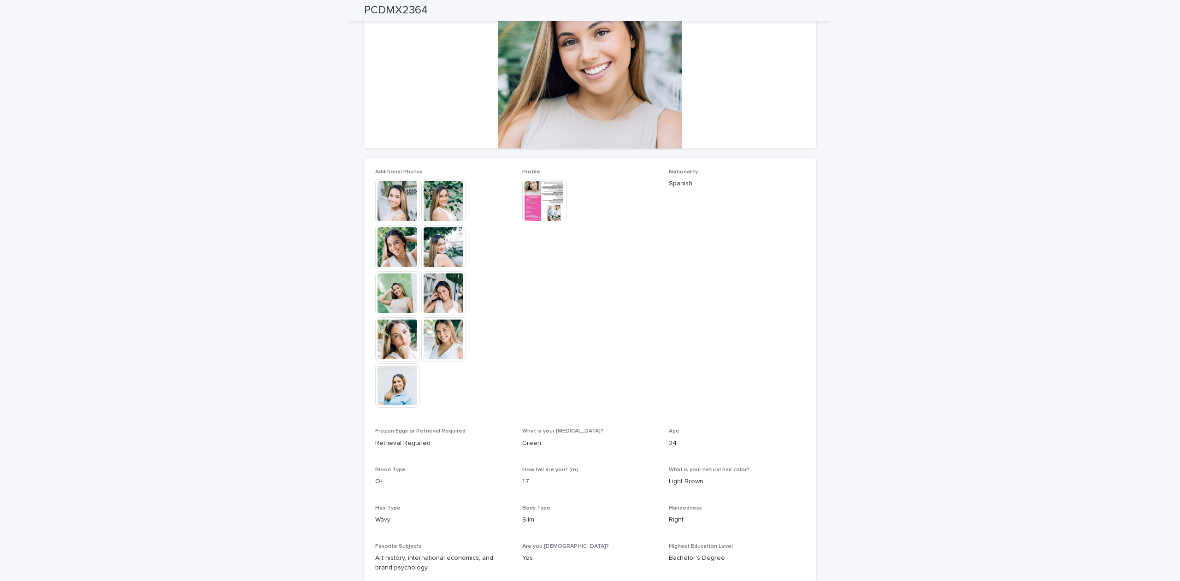
click at [434, 336] on img at bounding box center [443, 339] width 44 height 44
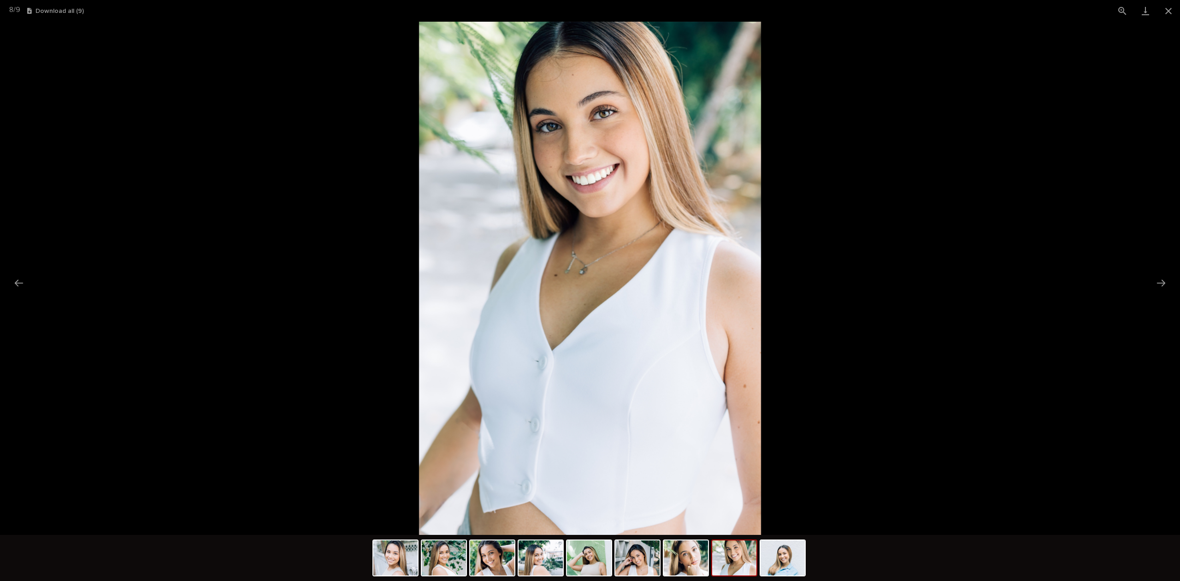
click at [1051, 135] on picture at bounding box center [590, 278] width 1180 height 513
